Goal: Task Accomplishment & Management: Use online tool/utility

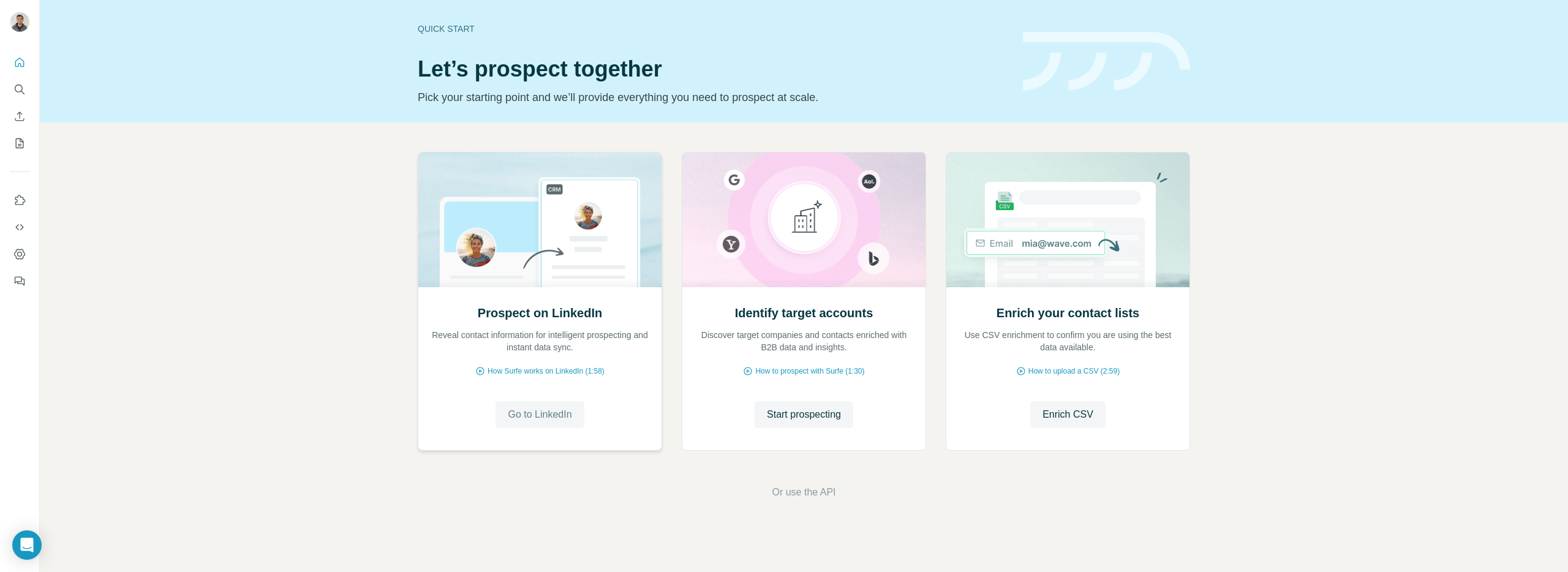
click at [536, 410] on span "Go to LinkedIn" at bounding box center [539, 414] width 63 height 15
click at [364, 229] on div "Prospect on LinkedIn Reveal contact information for intelligent prospecting and…" at bounding box center [804, 325] width 1528 height 406
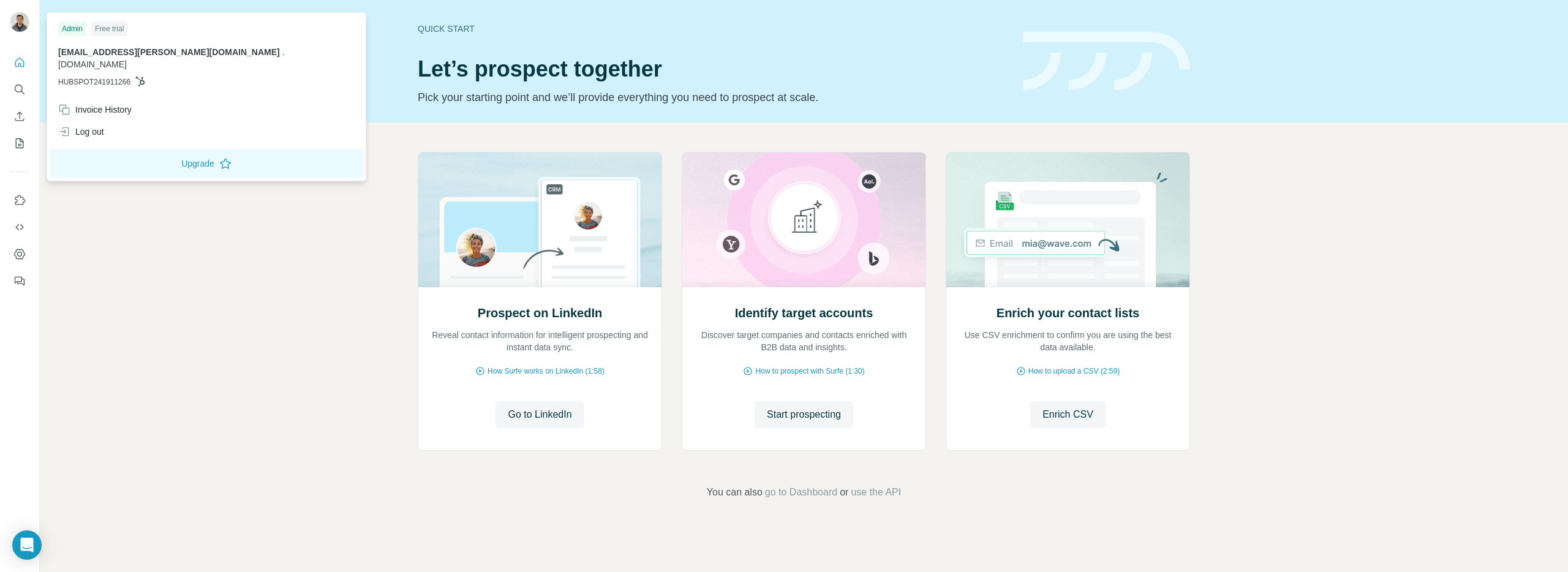
click at [25, 25] on img at bounding box center [19, 21] width 19 height 19
click at [23, 258] on icon "Dashboard" at bounding box center [19, 254] width 12 height 12
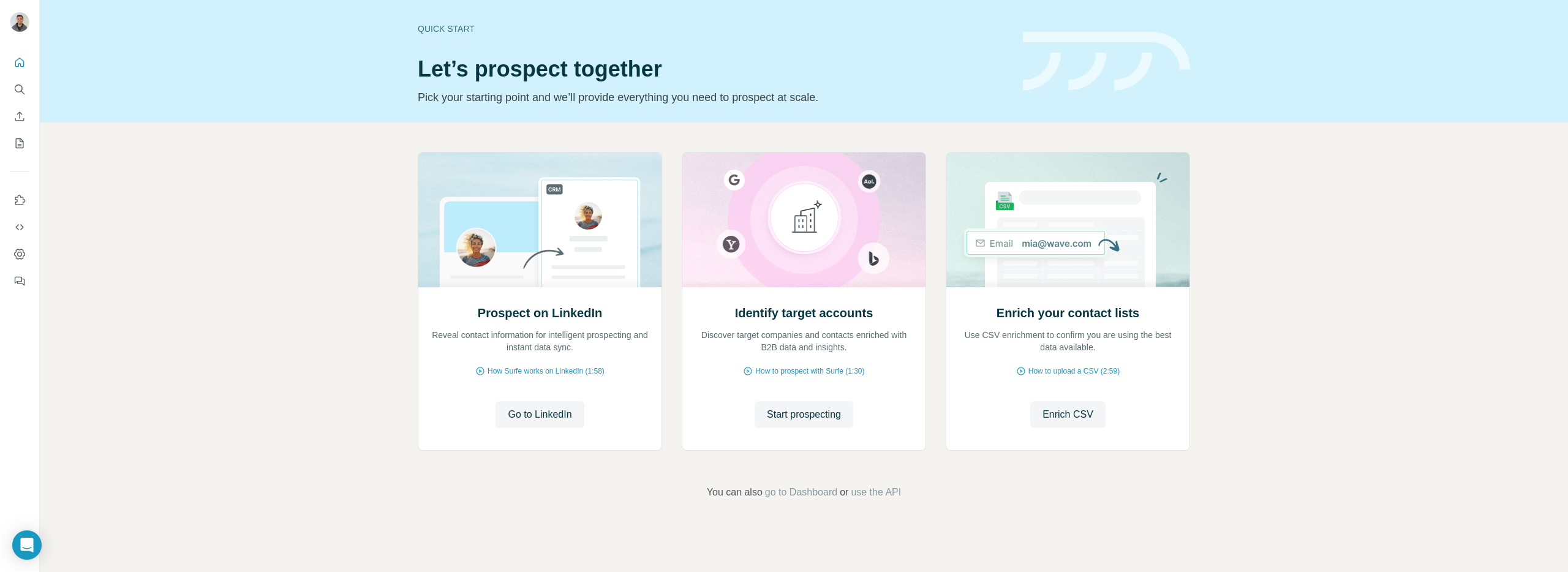
click at [228, 248] on div "Prospect on LinkedIn Reveal contact information for intelligent prospecting and…" at bounding box center [804, 325] width 1528 height 406
drag, startPoint x: 21, startPoint y: 218, endPoint x: 15, endPoint y: 188, distance: 30.6
click at [19, 206] on nav at bounding box center [19, 240] width 19 height 103
click at [18, 191] on button "Use Surfe on LinkedIn" at bounding box center [19, 200] width 19 height 22
click at [271, 282] on div "Prospect on LinkedIn Reveal contact information for intelligent prospecting and…" at bounding box center [804, 325] width 1528 height 406
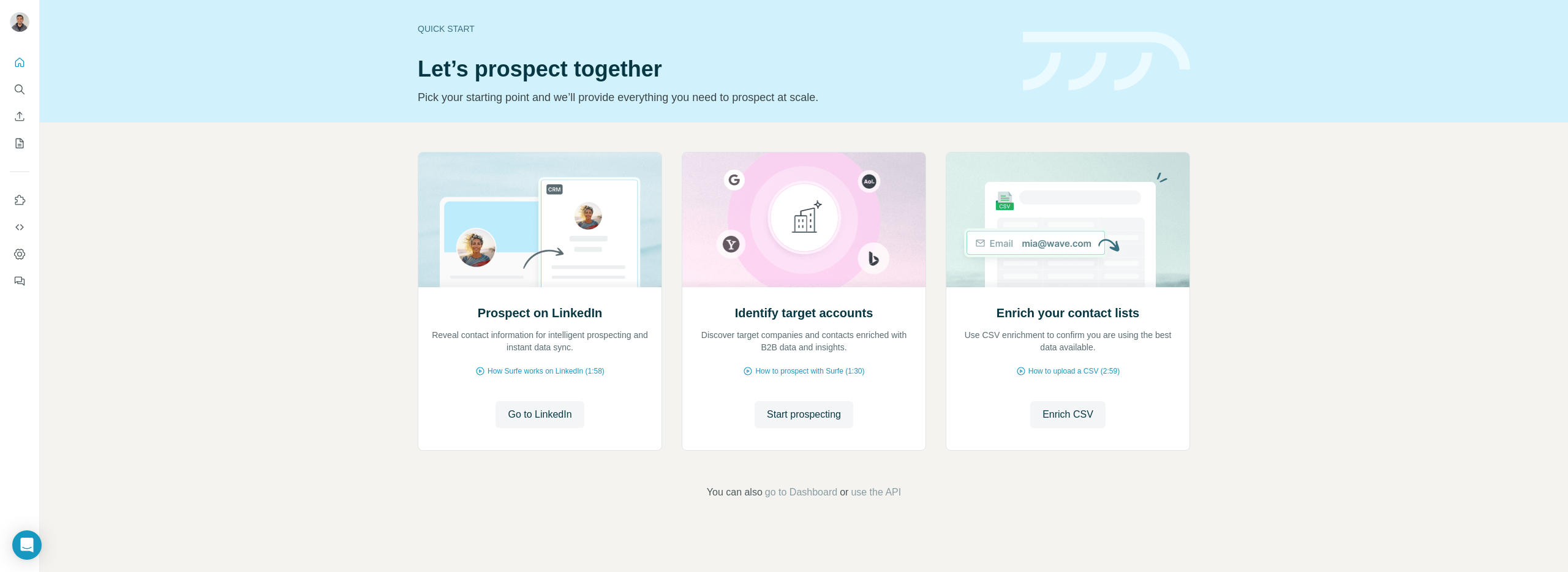
click at [166, 252] on div "Prospect on LinkedIn Reveal contact information for intelligent prospecting and…" at bounding box center [804, 325] width 1528 height 406
click at [26, 545] on icon "Open Intercom Messenger" at bounding box center [26, 545] width 14 height 16
click at [1325, 399] on div "Prospect on LinkedIn Reveal contact information for intelligent prospecting and…" at bounding box center [804, 325] width 1528 height 406
click at [120, 493] on footer "You can also go to Dashboard or use the API" at bounding box center [803, 492] width 1459 height 15
click at [20, 258] on icon "Dashboard" at bounding box center [19, 254] width 12 height 12
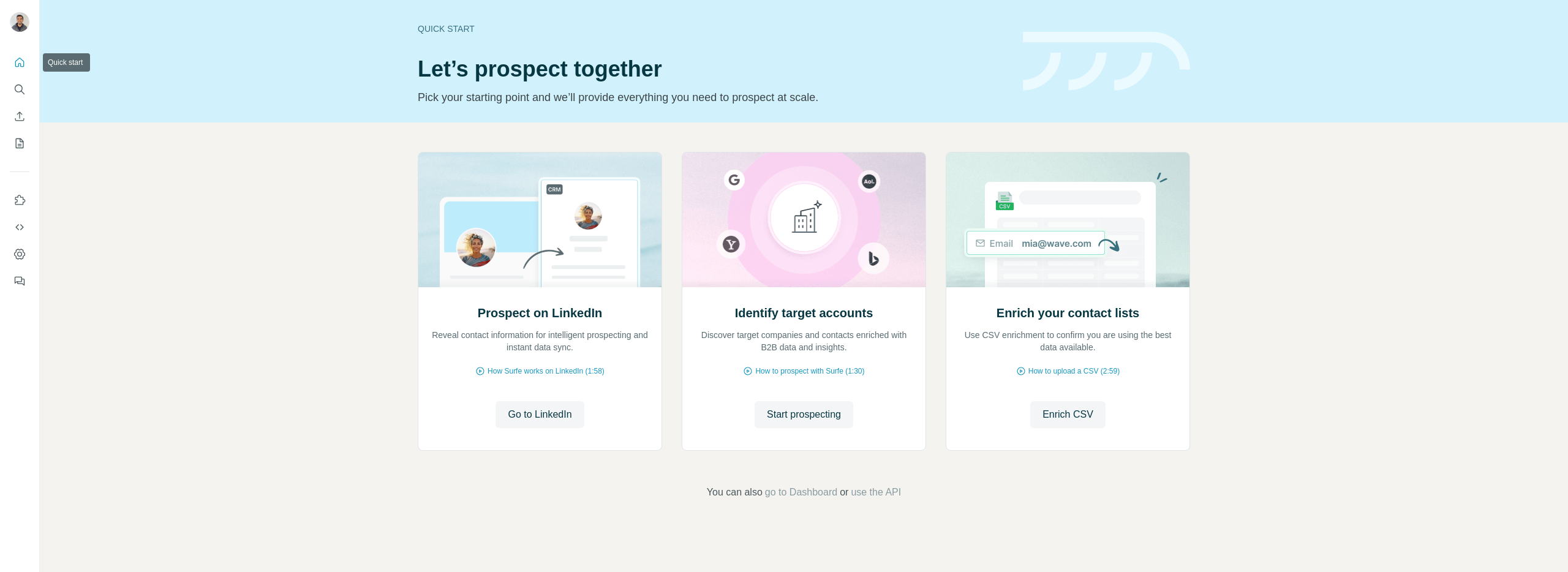
click at [22, 61] on icon "Quick start" at bounding box center [20, 62] width 9 height 9
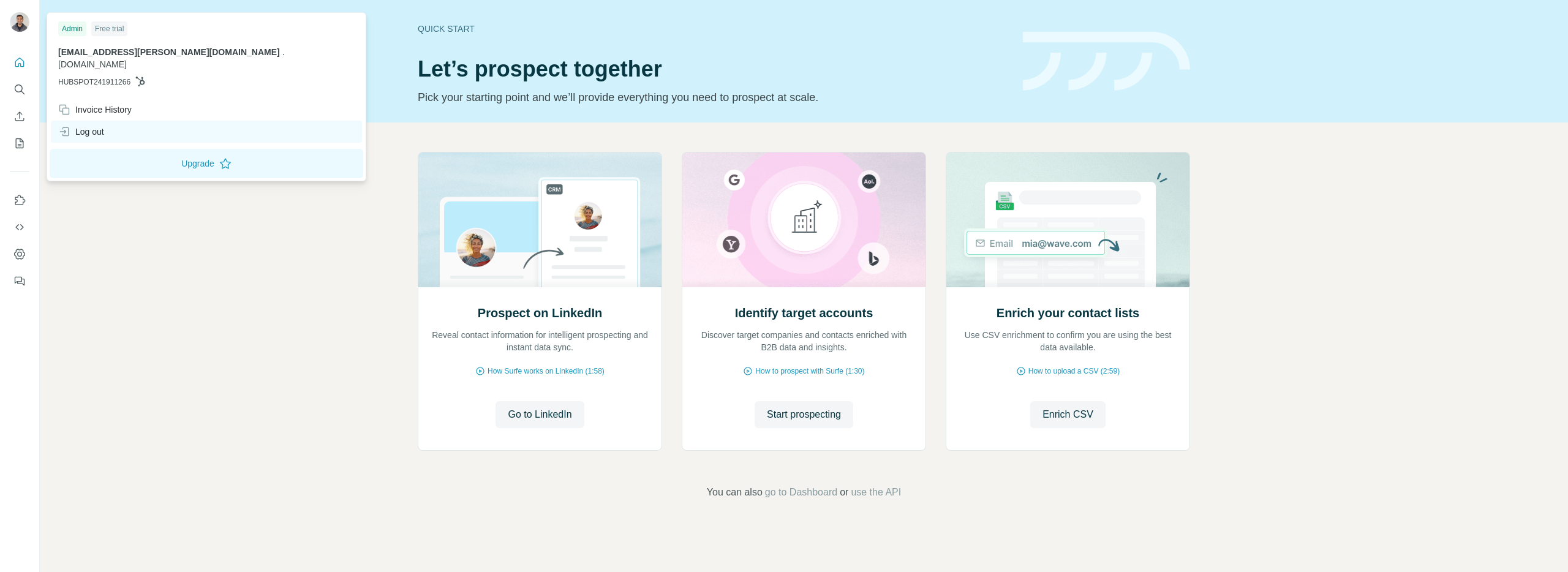
click at [95, 125] on div "Log out" at bounding box center [81, 131] width 46 height 12
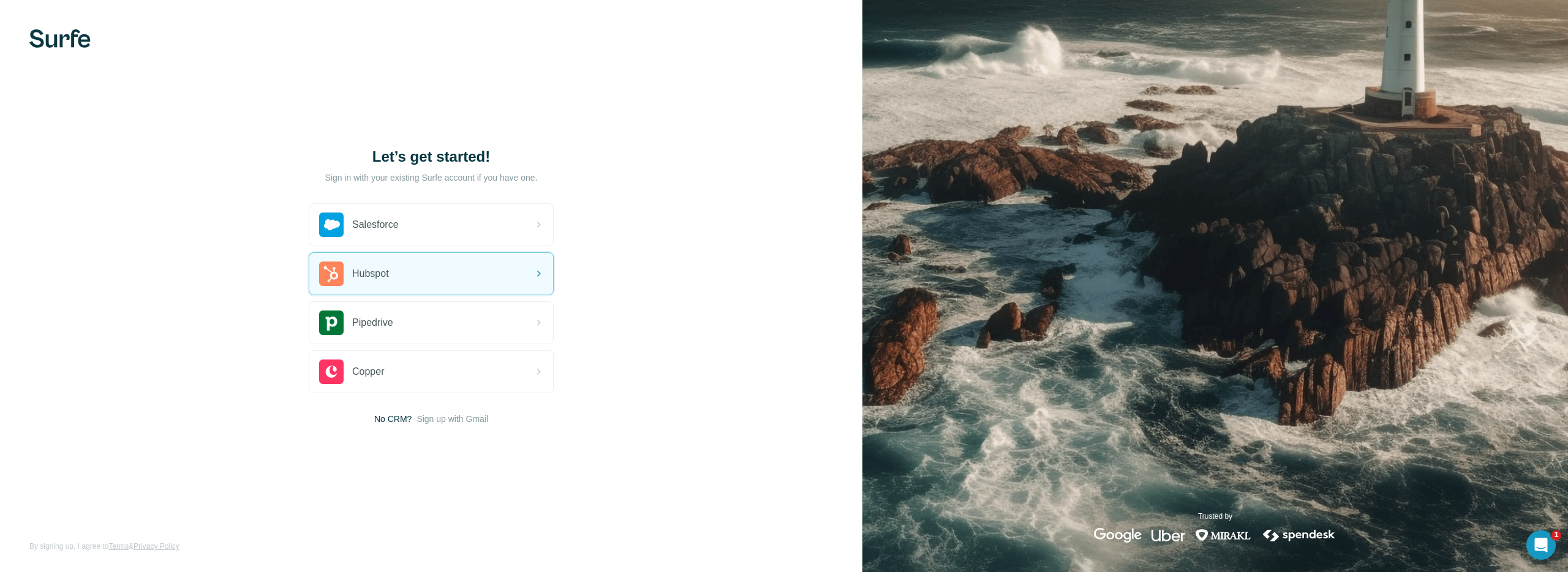
click at [668, 336] on div "Let’s get started! Sign in with your existing Surfe account if you have one. Sa…" at bounding box center [431, 286] width 862 height 572
click at [671, 322] on div "Let’s get started! Sign in with your existing Surfe account if you have one. Sa…" at bounding box center [431, 286] width 862 height 572
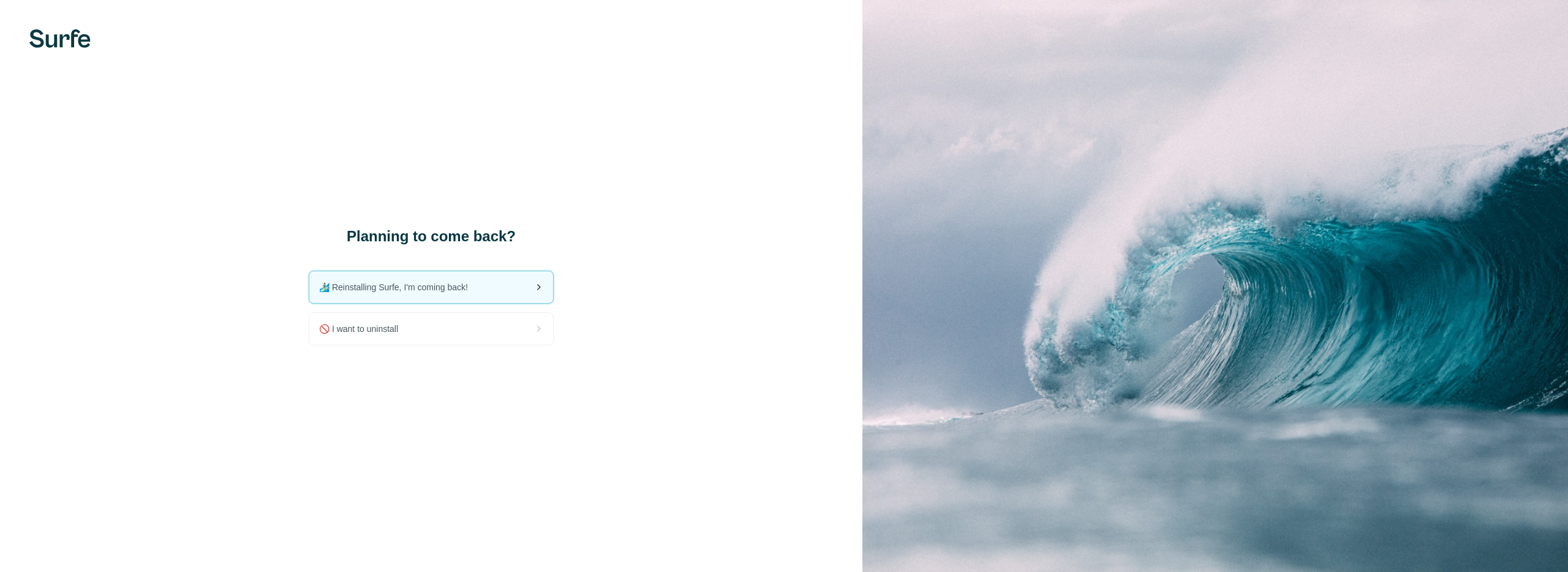
click at [475, 286] on span "🏄🏻‍♂️ Reinstalling Surfe, I'm coming back!" at bounding box center [399, 287] width 159 height 12
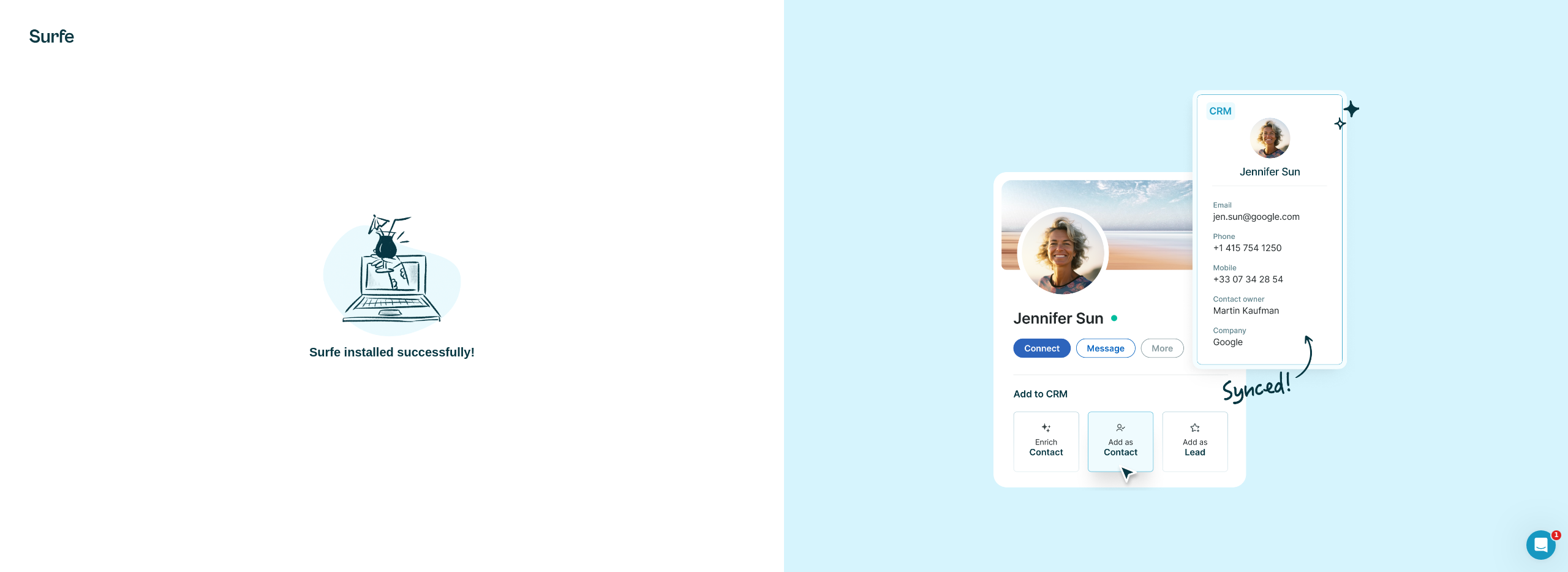
click at [630, 135] on div "Surfe installed successfully!" at bounding box center [392, 286] width 784 height 572
click at [633, 156] on div "Surfe installed successfully!" at bounding box center [392, 286] width 784 height 572
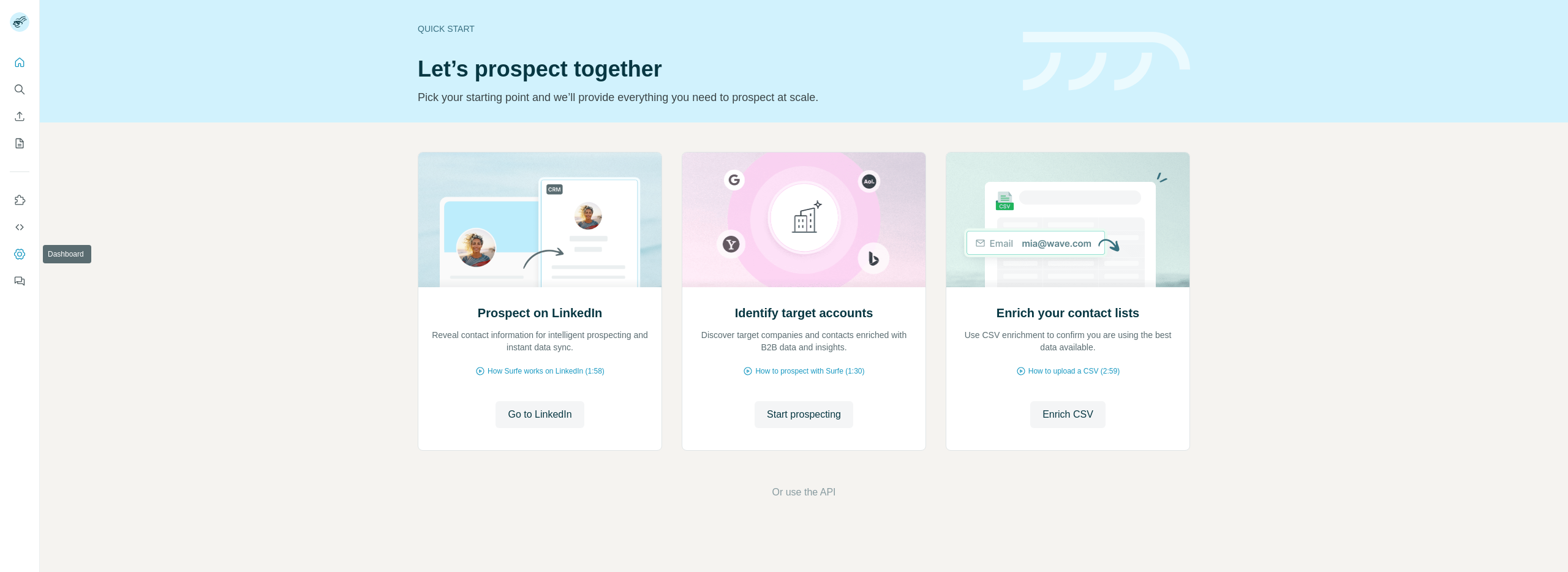
click at [15, 260] on icon "Dashboard" at bounding box center [19, 254] width 12 height 12
click at [30, 290] on div at bounding box center [19, 168] width 39 height 248
click at [19, 286] on icon "Feedback" at bounding box center [19, 281] width 12 height 12
click at [22, 87] on icon "Search" at bounding box center [19, 89] width 8 height 8
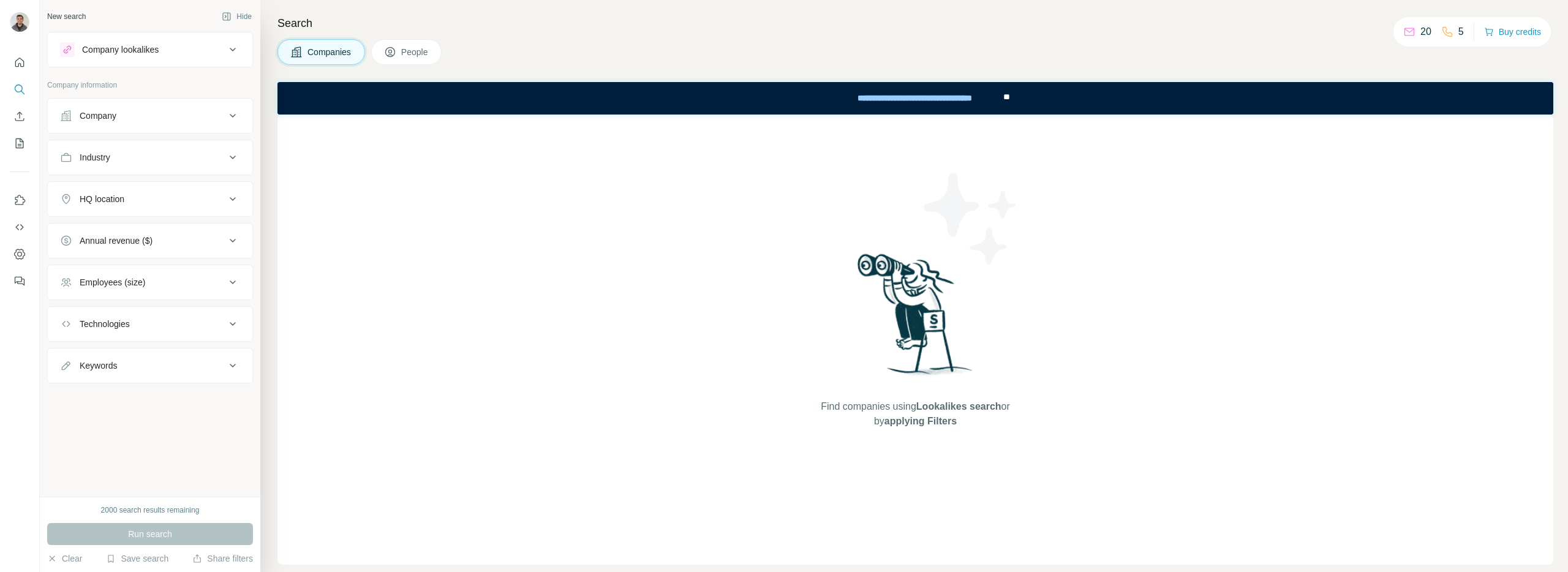
click at [164, 465] on div "New search Hide Company lookalikes Company information Company Industry HQ loca…" at bounding box center [150, 248] width 220 height 497
click at [853, 99] on div "**********" at bounding box center [914, 98] width 173 height 27
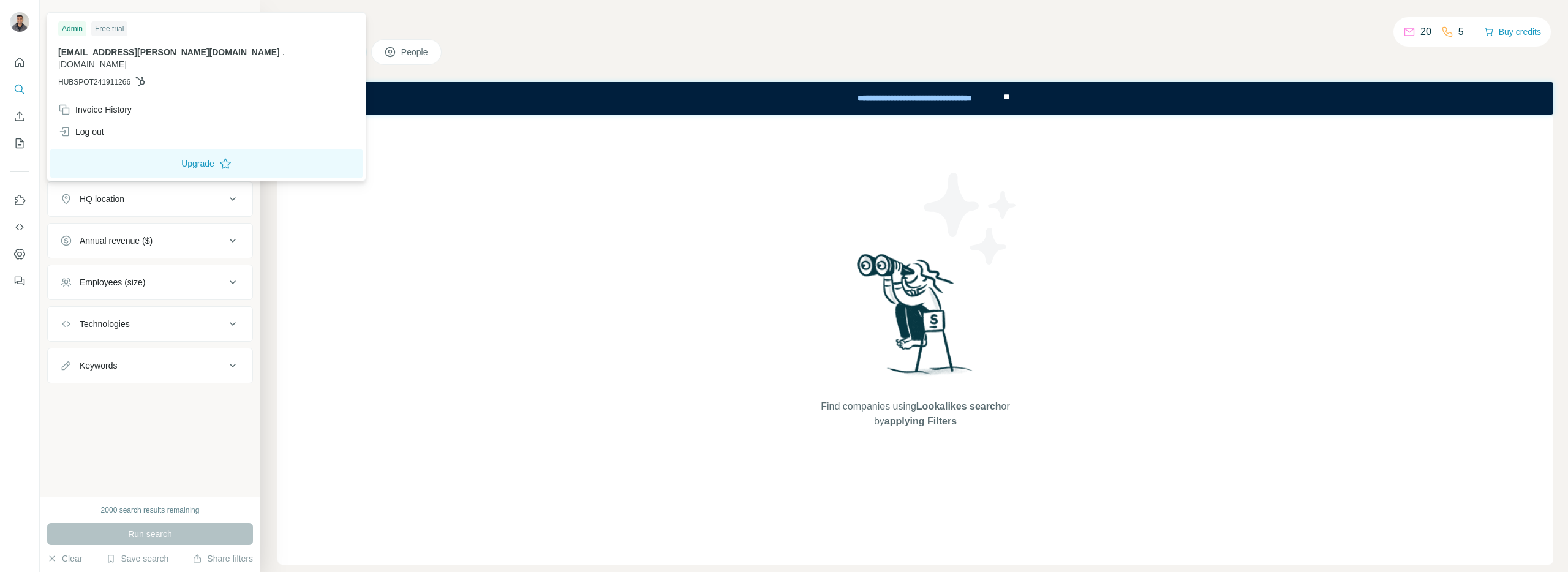
click at [9, 29] on div at bounding box center [21, 24] width 35 height 41
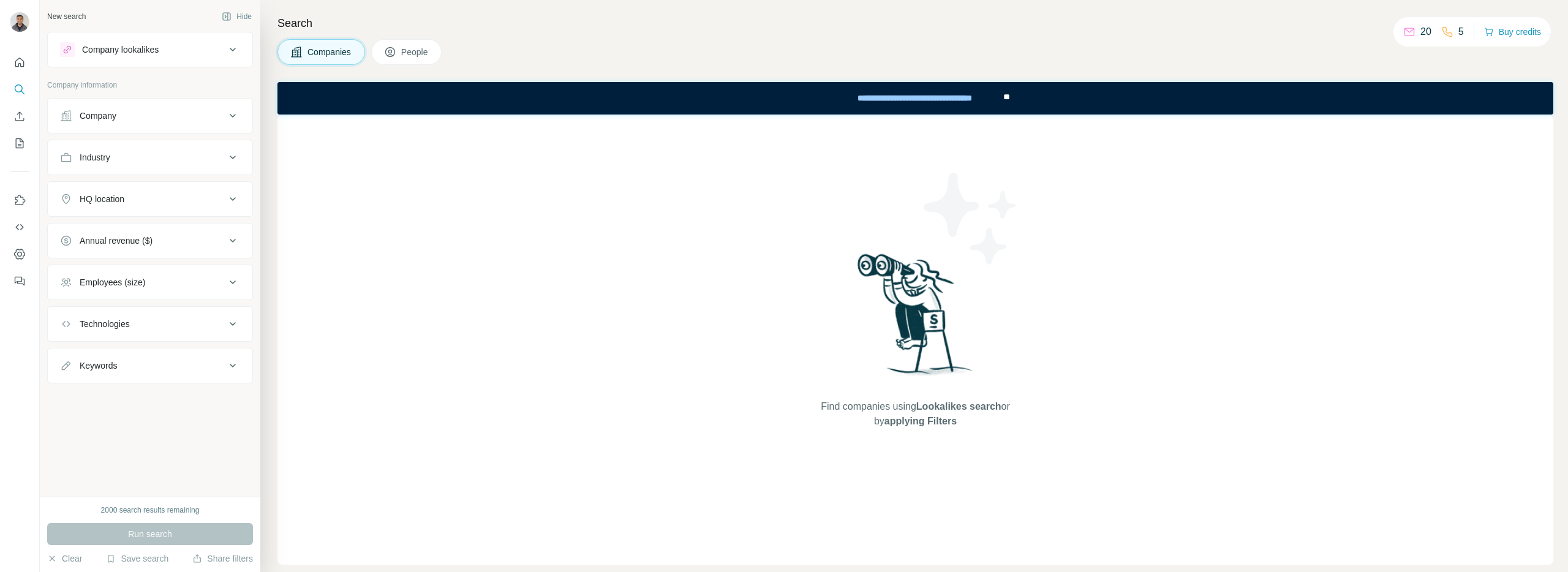
click at [13, 25] on img at bounding box center [19, 21] width 19 height 19
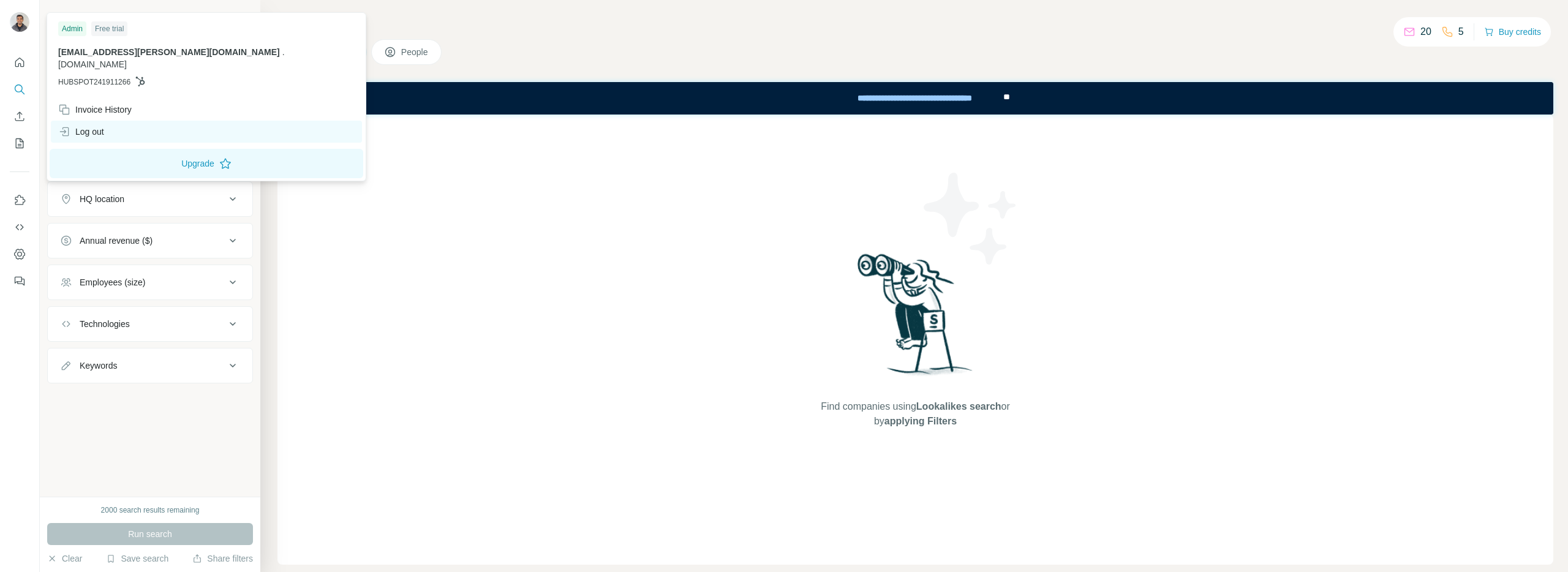
click at [150, 121] on div "Log out" at bounding box center [206, 131] width 311 height 22
click at [16, 25] on img at bounding box center [19, 21] width 19 height 19
click at [161, 99] on div "Invoice History" at bounding box center [206, 109] width 311 height 22
click at [177, 149] on button "Upgrade" at bounding box center [206, 164] width 314 height 29
click at [345, 312] on div "Find companies using Lookalikes search or by applying Filters" at bounding box center [915, 339] width 1276 height 450
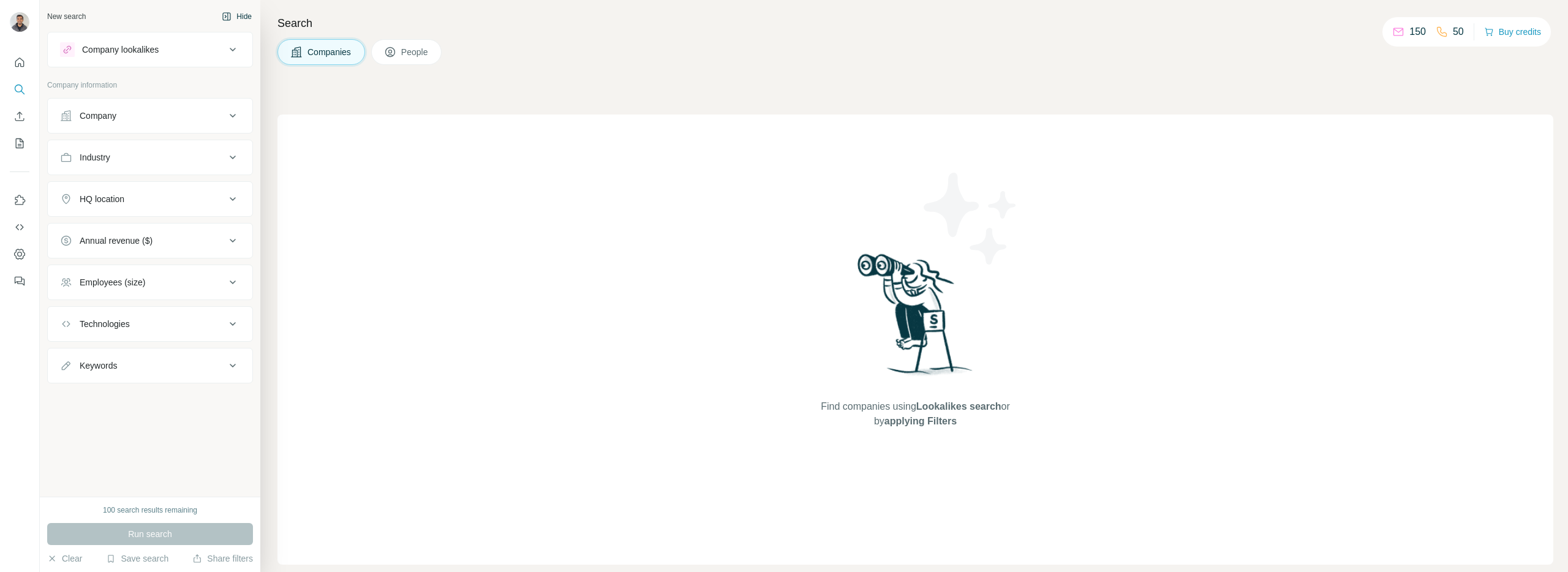
click at [226, 13] on icon "button" at bounding box center [226, 16] width 10 height 10
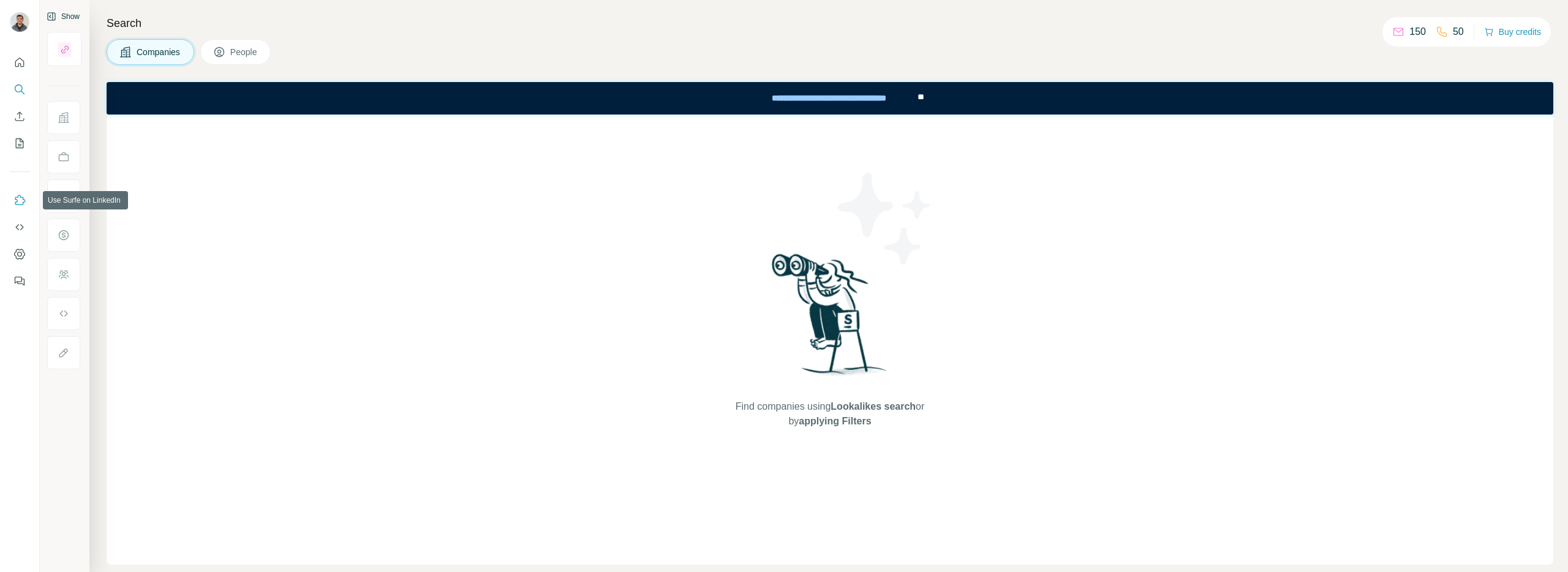
click at [16, 204] on icon "Use Surfe on LinkedIn" at bounding box center [21, 200] width 11 height 10
click at [23, 281] on icon "Feedback" at bounding box center [19, 281] width 12 height 12
click at [13, 63] on icon "Quick start" at bounding box center [19, 62] width 12 height 12
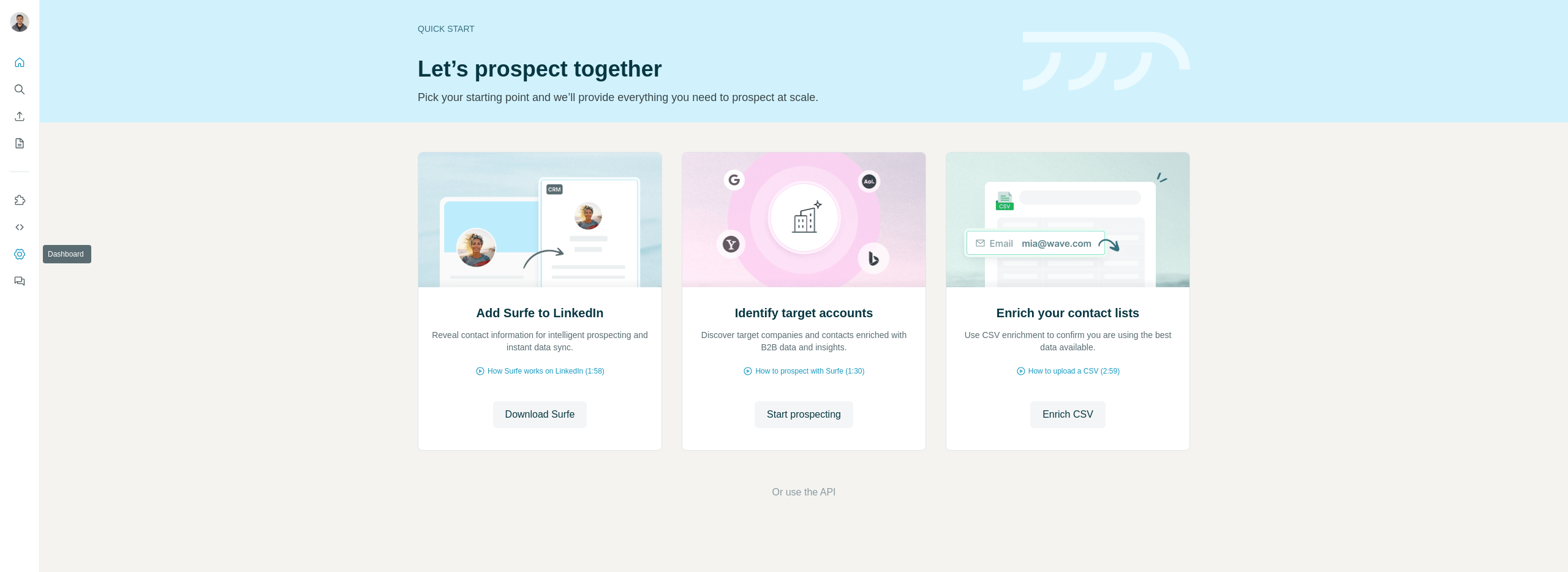
click at [19, 253] on icon "Dashboard" at bounding box center [19, 254] width 12 height 12
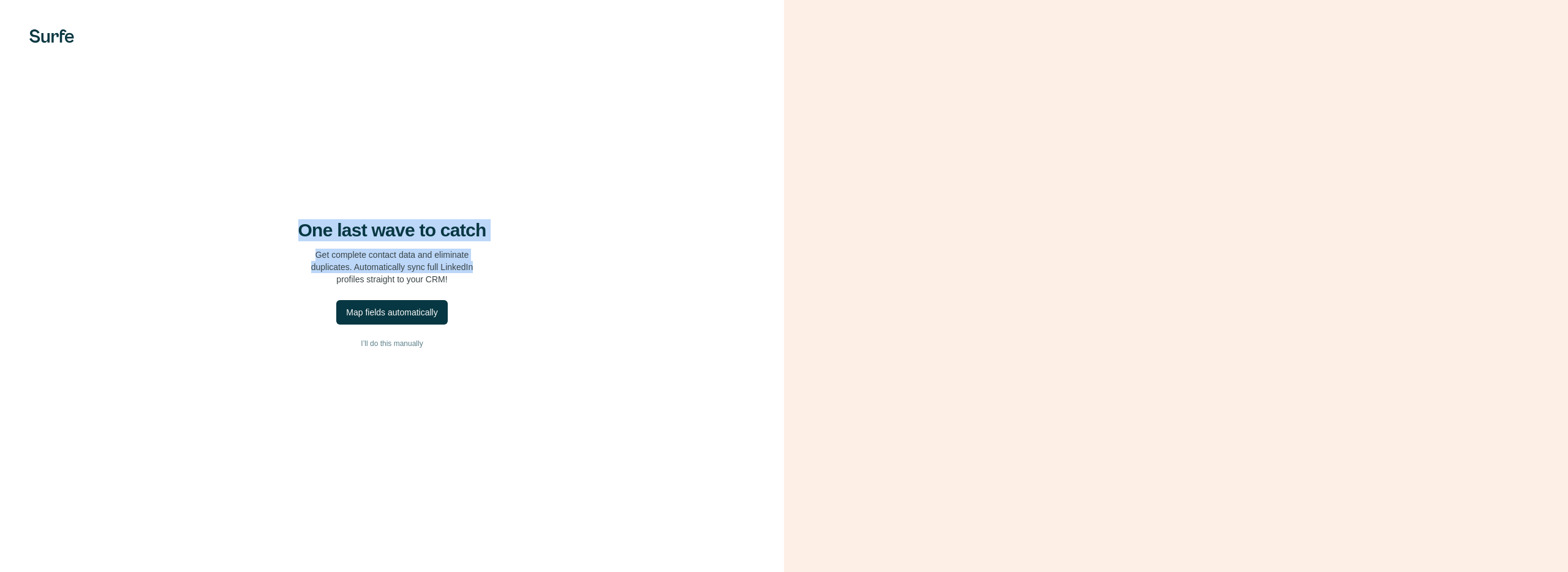
drag, startPoint x: 285, startPoint y: 229, endPoint x: 503, endPoint y: 268, distance: 221.5
click at [503, 265] on div "One last wave to catch Get complete contact data and eliminate duplicates. Auto…" at bounding box center [392, 252] width 735 height 66
click at [503, 268] on div "One last wave to catch Get complete contact data and eliminate duplicates. Auto…" at bounding box center [392, 252] width 735 height 66
drag, startPoint x: 469, startPoint y: 286, endPoint x: 311, endPoint y: 258, distance: 160.5
click at [311, 258] on div "One last wave to catch Get complete contact data and eliminate duplicates. Auto…" at bounding box center [392, 286] width 784 height 572
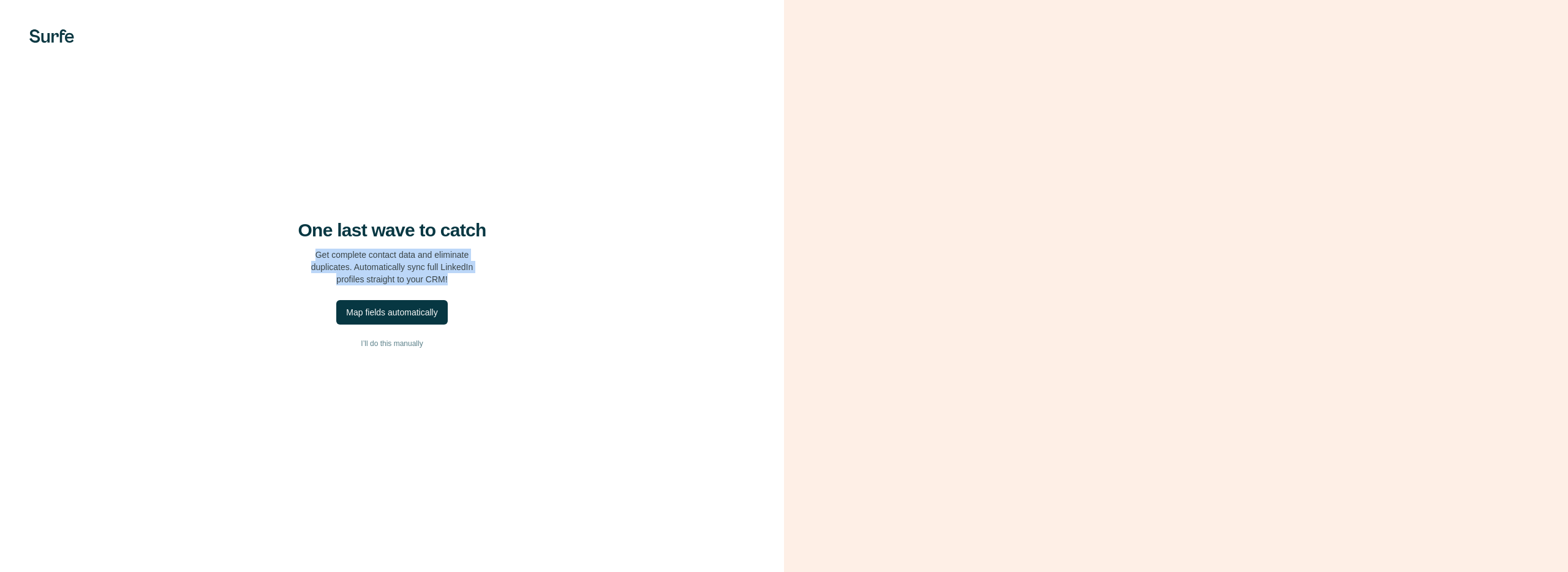
click at [311, 258] on p "Get complete contact data and eliminate duplicates. Automatically sync full Lin…" at bounding box center [392, 266] width 162 height 37
drag, startPoint x: 309, startPoint y: 254, endPoint x: 494, endPoint y: 277, distance: 186.4
click at [494, 277] on div "One last wave to catch Get complete contact data and eliminate duplicates. Auto…" at bounding box center [392, 252] width 735 height 66
click at [494, 277] on div "One last wave to catch Get complete contact data and eliminate duplicates. Auto…" at bounding box center [392, 252] width 735 height 66
click at [401, 342] on span "I’ll do this manually" at bounding box center [391, 343] width 62 height 11
